Goal: Navigation & Orientation: Find specific page/section

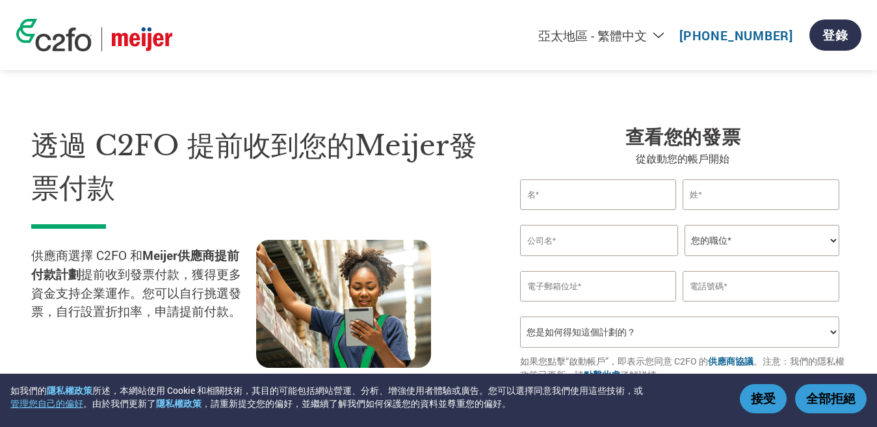
click at [702, 39] on link "[PHONE_NUMBER]" at bounding box center [736, 35] width 114 height 16
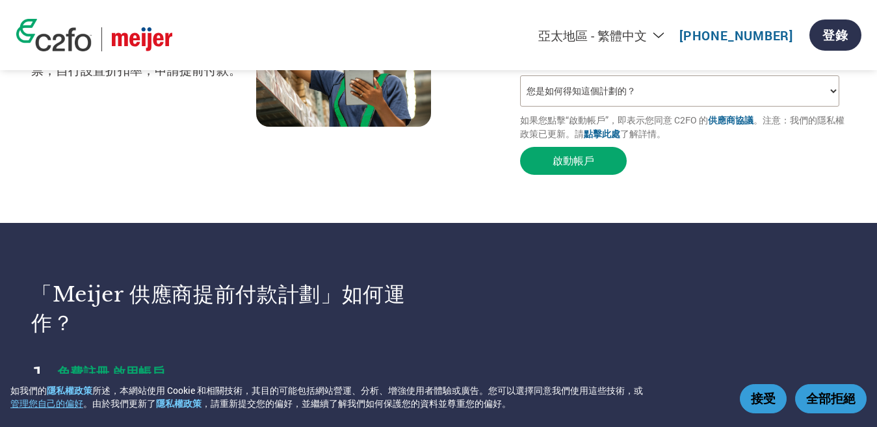
scroll to position [65, 0]
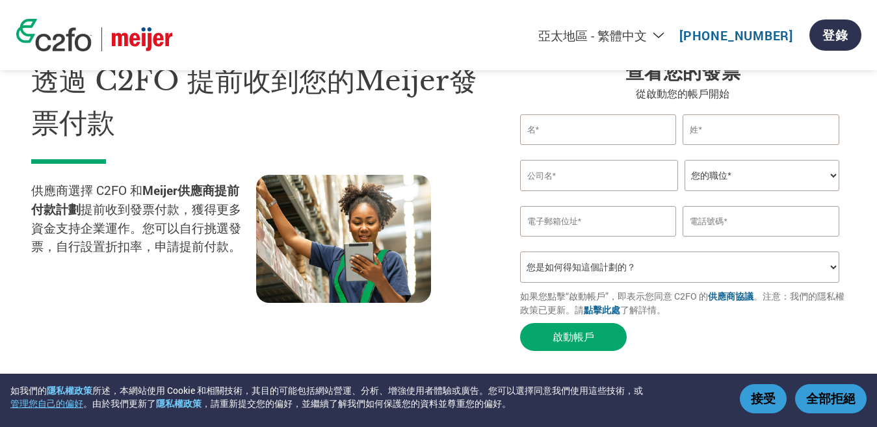
click at [634, 39] on select "Americas - English Américas - Español [GEOGRAPHIC_DATA] - Português [GEOGRAPHIC…" at bounding box center [522, 35] width 301 height 16
click at [459, 27] on select "Americas - English Américas - Español [GEOGRAPHIC_DATA] - Português [GEOGRAPHIC…" at bounding box center [522, 35] width 301 height 16
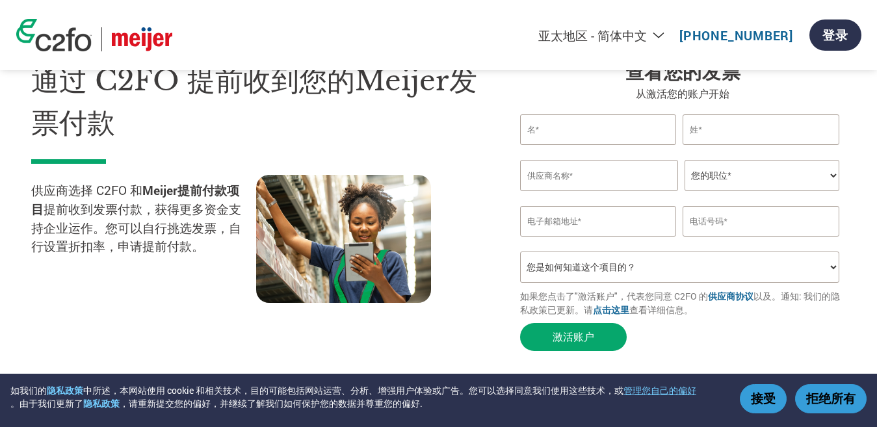
click at [671, 31] on select "Americas - English Américas - Español [GEOGRAPHIC_DATA] - Português [GEOGRAPHIC…" at bounding box center [522, 35] width 301 height 16
select select "zh-TW"
click at [459, 27] on select "Americas - English Américas - Español [GEOGRAPHIC_DATA] - Português [GEOGRAPHIC…" at bounding box center [522, 35] width 301 height 16
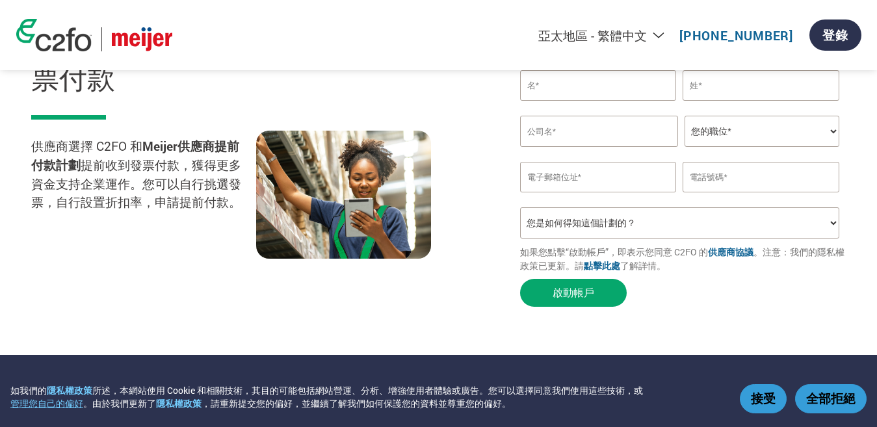
scroll to position [130, 0]
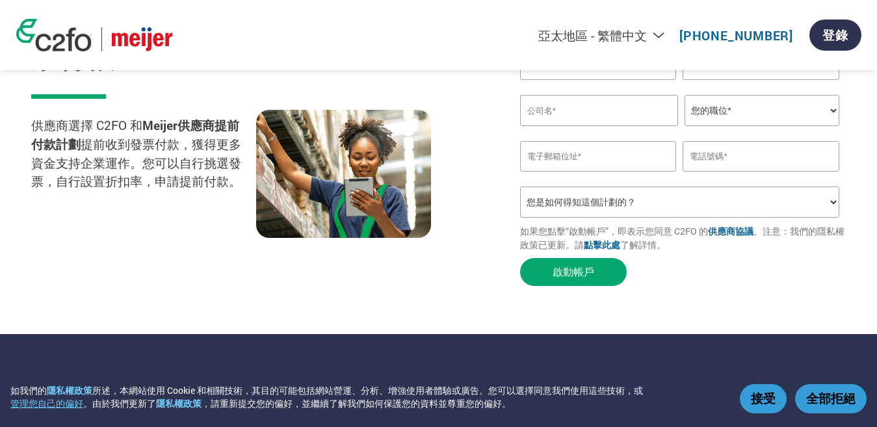
click at [810, 210] on select "您是如何得知這個計劃的？ 收到了信函 電子郵件 社交媒體 線上搜尋 家人／朋友／熟人告知 活動中瞭解 Other" at bounding box center [679, 202] width 319 height 31
click at [868, 202] on section "透過 C2FO 提前收到您的Meijer發票付款 供應商選擇 C2FO 和 Meijer供應商提前付款計劃 提前收到發票付款，獲得更多資金支持企業運作。您可以…" at bounding box center [438, 128] width 877 height 412
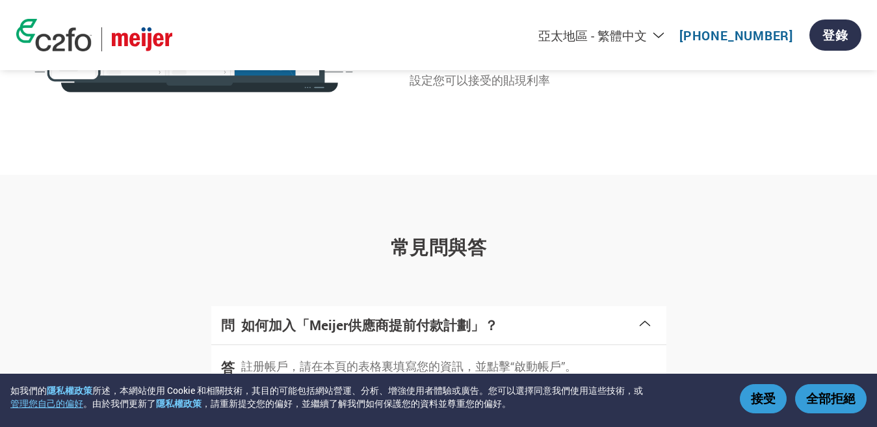
scroll to position [1495, 0]
